Goal: Transaction & Acquisition: Book appointment/travel/reservation

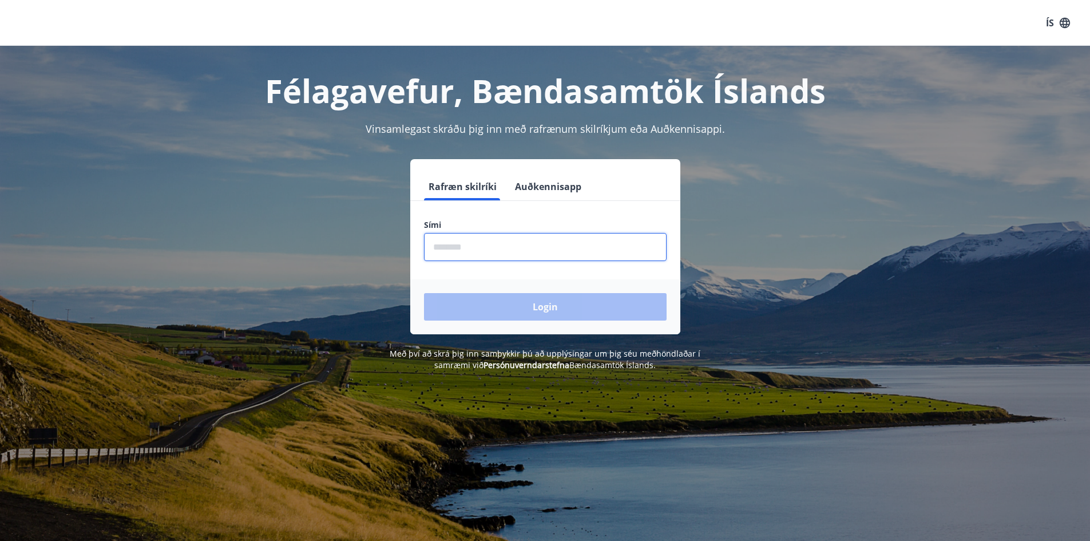
click at [469, 244] on input "phone" at bounding box center [545, 247] width 243 height 28
click at [520, 243] on input "phone" at bounding box center [545, 247] width 243 height 28
type input "********"
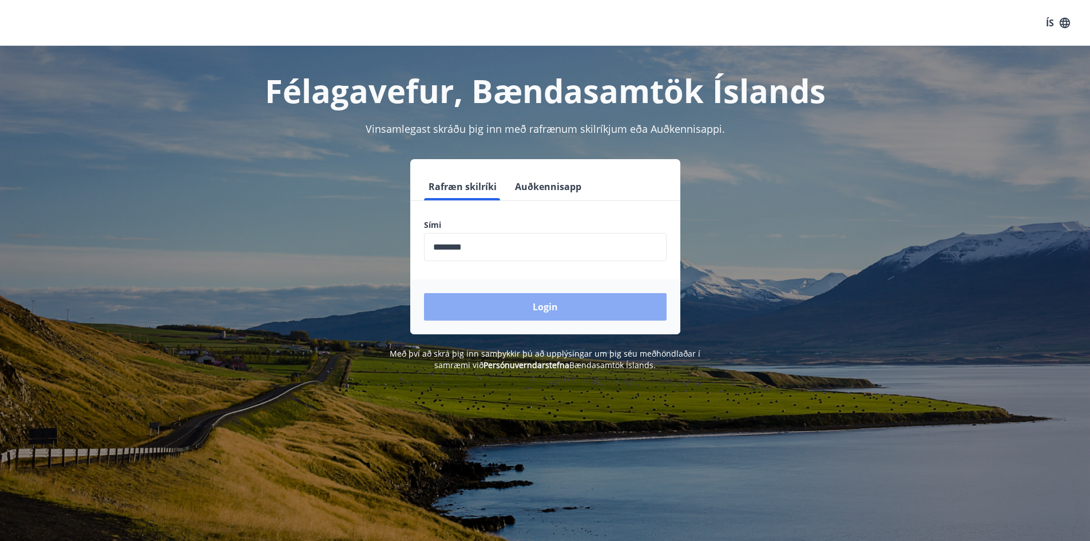
click at [514, 296] on button "Login" at bounding box center [545, 306] width 243 height 27
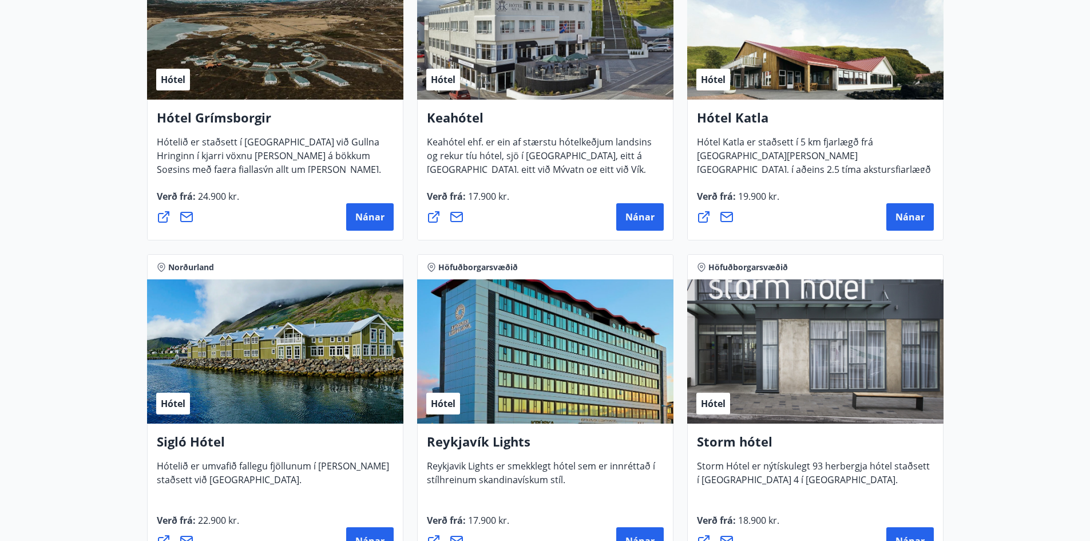
scroll to position [614, 0]
click at [498, 371] on div "Hótel" at bounding box center [545, 352] width 256 height 144
click at [483, 440] on h4 "Reykjavík Lights" at bounding box center [545, 446] width 237 height 26
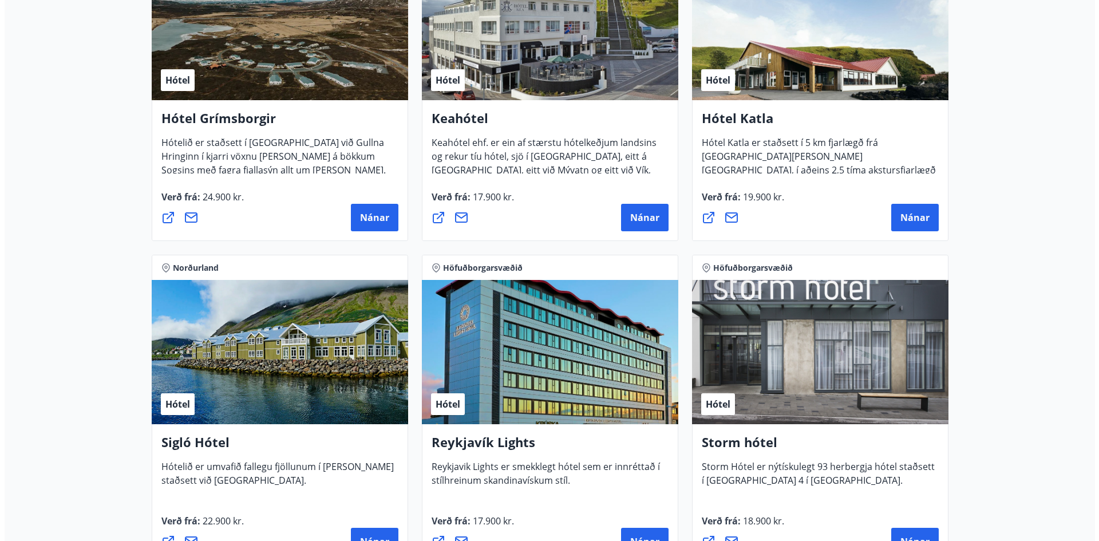
scroll to position [672, 0]
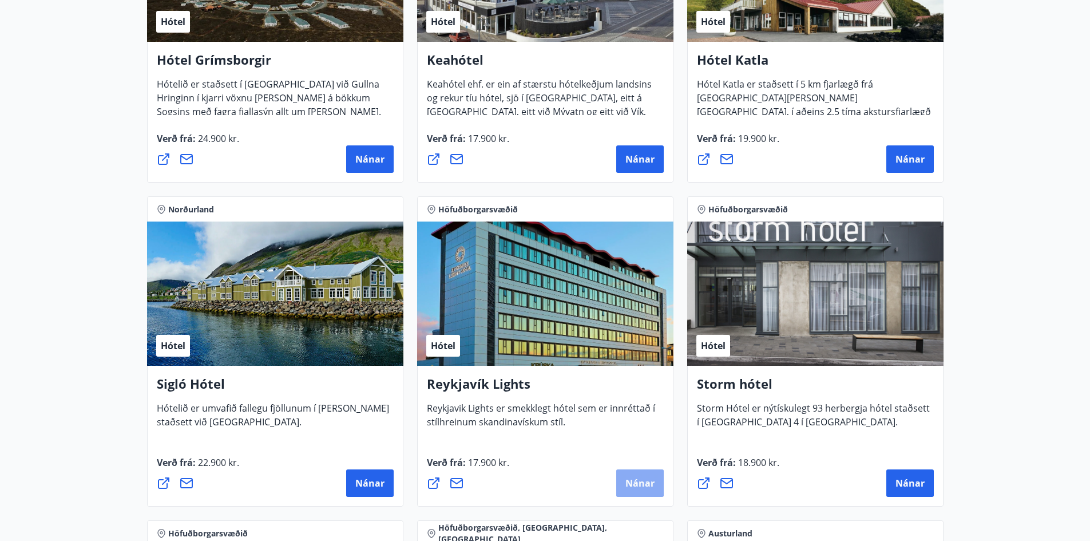
click at [642, 489] on button "Nánar" at bounding box center [639, 482] width 47 height 27
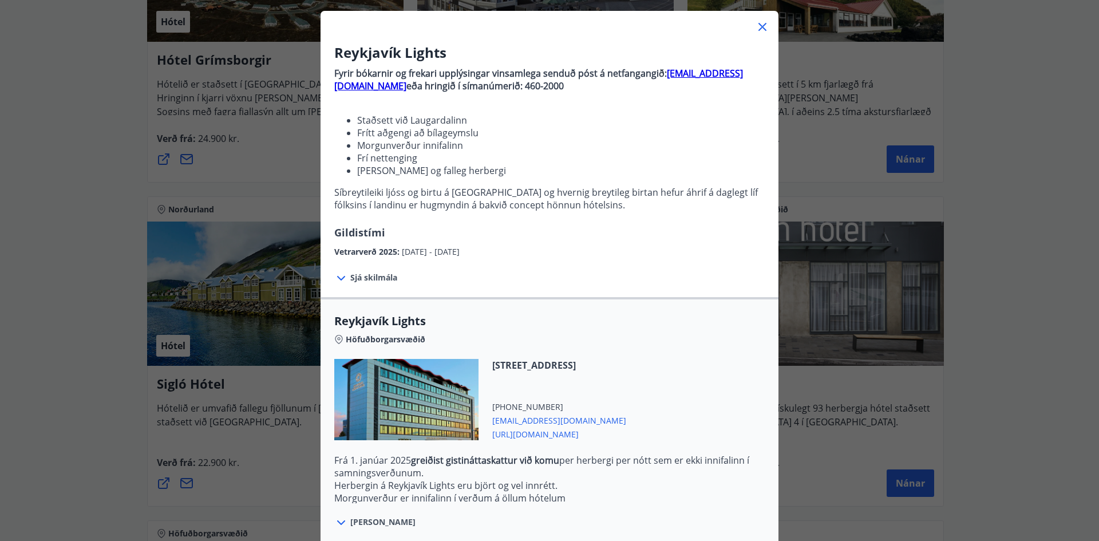
scroll to position [0, 0]
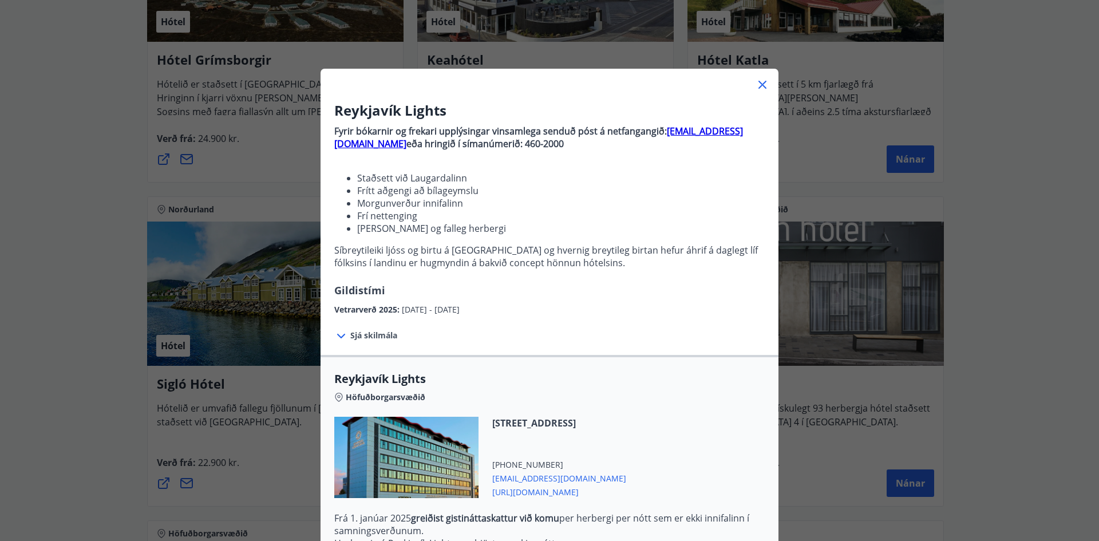
drag, startPoint x: 834, startPoint y: 77, endPoint x: 668, endPoint y: -11, distance: 187.6
